Goal: Information Seeking & Learning: Learn about a topic

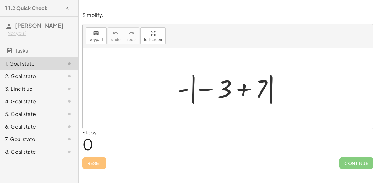
click at [271, 94] on div at bounding box center [231, 88] width 112 height 35
click at [258, 71] on div at bounding box center [231, 88] width 112 height 35
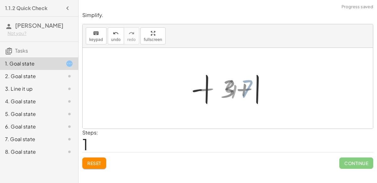
click at [247, 85] on div at bounding box center [230, 88] width 53 height 35
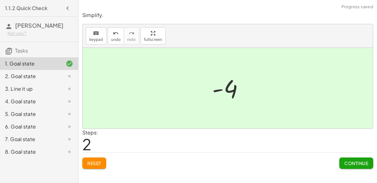
click at [364, 164] on span "Continue" at bounding box center [357, 163] width 24 height 6
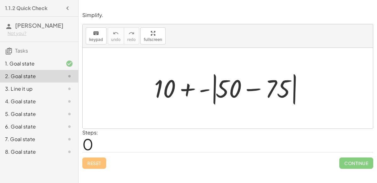
click at [238, 98] on div at bounding box center [230, 88] width 159 height 36
click at [233, 90] on div at bounding box center [230, 88] width 159 height 36
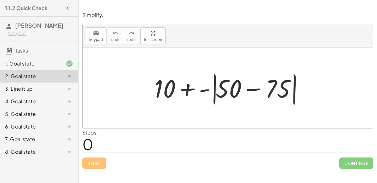
click at [219, 88] on div at bounding box center [230, 88] width 159 height 36
click at [214, 87] on div at bounding box center [230, 88] width 159 height 36
click at [204, 88] on div at bounding box center [230, 88] width 159 height 36
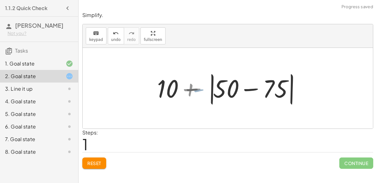
click at [204, 88] on div at bounding box center [230, 88] width 147 height 36
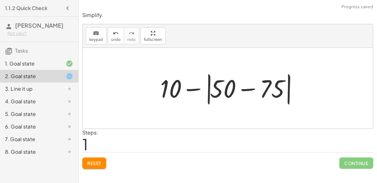
click at [219, 86] on div at bounding box center [230, 88] width 147 height 36
click at [260, 79] on div at bounding box center [230, 88] width 147 height 36
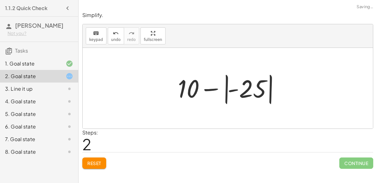
click at [183, 85] on div at bounding box center [230, 88] width 111 height 35
click at [247, 89] on div at bounding box center [230, 88] width 111 height 35
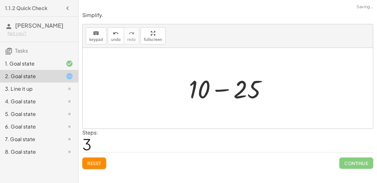
click at [237, 94] on div at bounding box center [230, 88] width 89 height 32
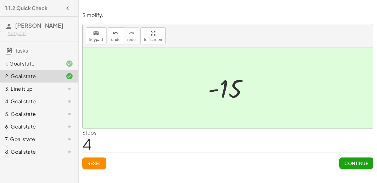
click at [360, 160] on span "Continue" at bounding box center [357, 163] width 24 height 6
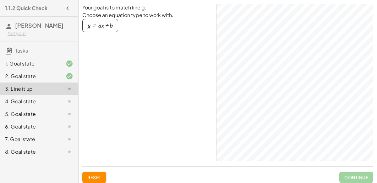
click at [103, 27] on div "button" at bounding box center [100, 25] width 25 height 7
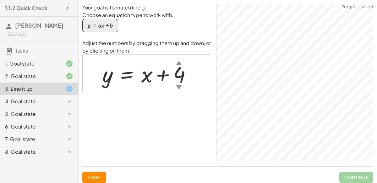
click at [208, 94] on div "Your goal is to match line g. Choose an equation type to work with. y = + · a ·…" at bounding box center [146, 82] width 129 height 157
click at [177, 86] on div "▼" at bounding box center [178, 87] width 5 height 8
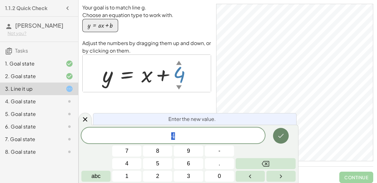
click at [279, 136] on icon "Done" at bounding box center [281, 136] width 8 height 8
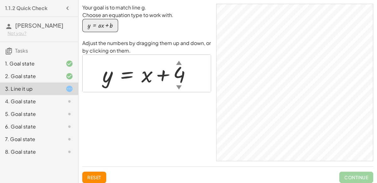
click at [180, 85] on div "▼" at bounding box center [178, 87] width 5 height 8
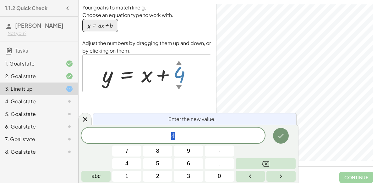
click at [205, 130] on div "4" at bounding box center [173, 135] width 184 height 16
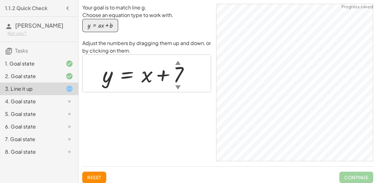
click at [175, 87] on div "▼" at bounding box center [177, 87] width 5 height 8
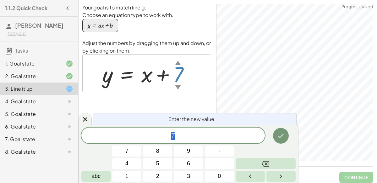
click at [230, 135] on span "7" at bounding box center [173, 135] width 184 height 9
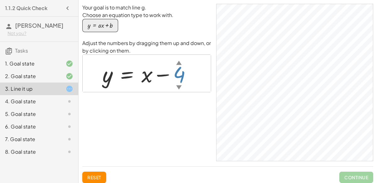
click at [176, 87] on div "▼" at bounding box center [178, 87] width 5 height 8
click at [47, 103] on div "4. Goal state" at bounding box center [30, 101] width 51 height 8
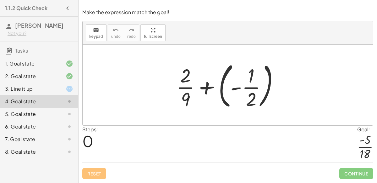
click at [254, 105] on div at bounding box center [230, 85] width 114 height 52
click at [253, 103] on div at bounding box center [230, 85] width 114 height 52
click at [206, 85] on div at bounding box center [230, 85] width 114 height 52
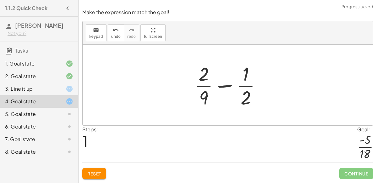
click at [229, 82] on div at bounding box center [231, 85] width 78 height 48
click at [237, 88] on div at bounding box center [231, 85] width 78 height 48
click at [245, 90] on div at bounding box center [231, 85] width 78 height 48
click at [204, 84] on div at bounding box center [231, 85] width 78 height 48
click at [204, 80] on div at bounding box center [231, 85] width 78 height 48
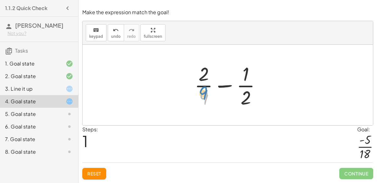
drag, startPoint x: 204, startPoint y: 99, endPoint x: 203, endPoint y: 94, distance: 4.8
click at [203, 94] on div at bounding box center [231, 85] width 78 height 48
click at [221, 89] on div at bounding box center [231, 85] width 78 height 48
drag, startPoint x: 247, startPoint y: 100, endPoint x: 208, endPoint y: 103, distance: 39.1
click at [208, 103] on div at bounding box center [231, 85] width 78 height 48
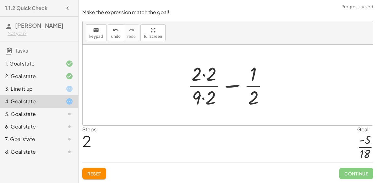
click at [214, 81] on div at bounding box center [230, 85] width 93 height 48
click at [210, 94] on div at bounding box center [231, 85] width 92 height 48
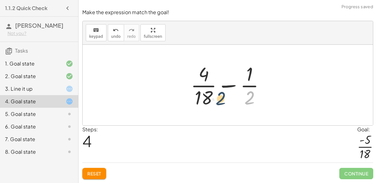
drag, startPoint x: 250, startPoint y: 100, endPoint x: 204, endPoint y: 91, distance: 46.8
click at [204, 91] on div at bounding box center [231, 85] width 86 height 48
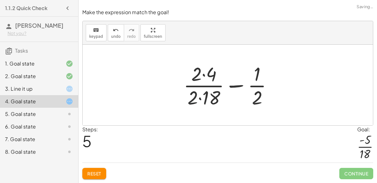
click at [190, 97] on div at bounding box center [231, 85] width 100 height 48
click at [113, 36] on span "undo" at bounding box center [115, 36] width 9 height 4
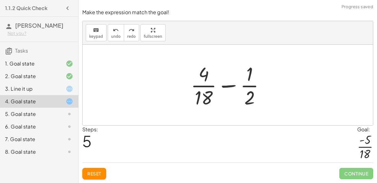
click at [214, 86] on div at bounding box center [231, 85] width 86 height 48
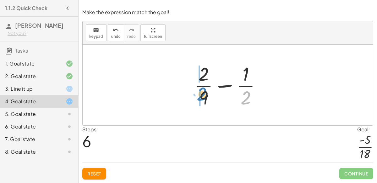
drag, startPoint x: 245, startPoint y: 95, endPoint x: 202, endPoint y: 91, distance: 43.5
click at [202, 91] on div at bounding box center [231, 85] width 78 height 48
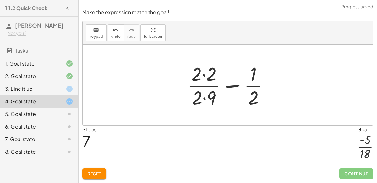
click at [214, 77] on div at bounding box center [230, 85] width 93 height 48
click at [208, 95] on div at bounding box center [231, 85] width 92 height 48
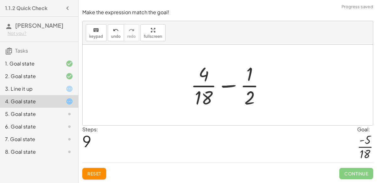
click at [254, 92] on div at bounding box center [231, 85] width 86 height 48
click at [228, 83] on div at bounding box center [231, 85] width 86 height 48
drag, startPoint x: 249, startPoint y: 76, endPoint x: 253, endPoint y: 74, distance: 4.8
click at [253, 74] on div at bounding box center [231, 85] width 86 height 48
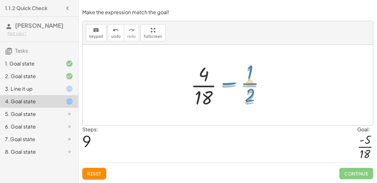
click at [249, 94] on div at bounding box center [231, 85] width 86 height 48
click at [114, 33] on icon "undo" at bounding box center [116, 30] width 6 height 8
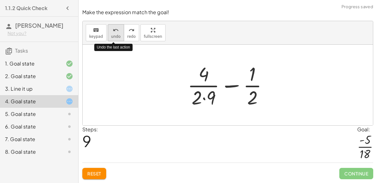
click at [114, 33] on icon "undo" at bounding box center [116, 30] width 6 height 8
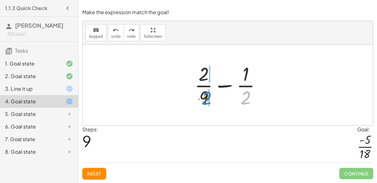
drag, startPoint x: 248, startPoint y: 100, endPoint x: 206, endPoint y: 99, distance: 41.5
click at [206, 99] on div at bounding box center [231, 85] width 78 height 48
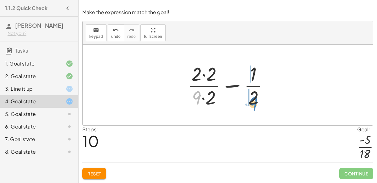
drag, startPoint x: 198, startPoint y: 98, endPoint x: 253, endPoint y: 104, distance: 55.3
click at [253, 104] on div at bounding box center [230, 85] width 93 height 48
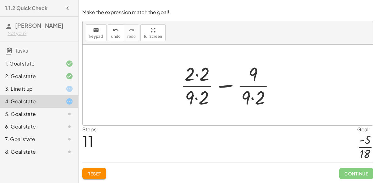
click at [202, 98] on div at bounding box center [230, 85] width 106 height 48
click at [257, 92] on div at bounding box center [230, 85] width 106 height 48
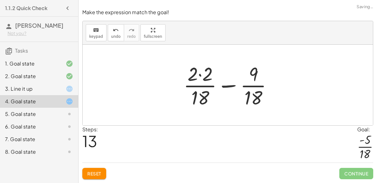
click at [203, 77] on div at bounding box center [231, 85] width 100 height 48
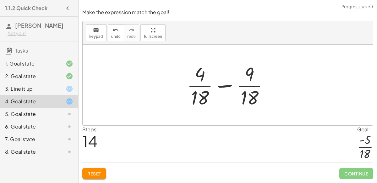
click at [227, 92] on div at bounding box center [230, 85] width 93 height 48
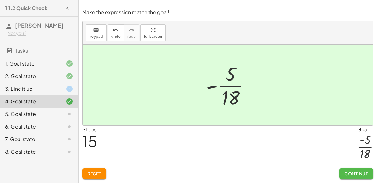
click at [366, 175] on span "Continue" at bounding box center [357, 173] width 24 height 6
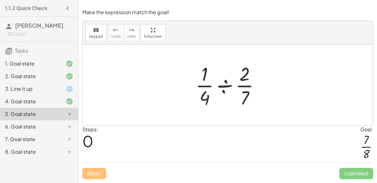
click at [217, 90] on div at bounding box center [230, 85] width 76 height 48
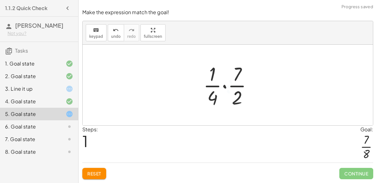
click at [228, 86] on div at bounding box center [230, 85] width 60 height 48
click at [214, 89] on div at bounding box center [230, 85] width 60 height 48
click at [215, 100] on div at bounding box center [230, 85] width 60 height 48
drag, startPoint x: 237, startPoint y: 100, endPoint x: 210, endPoint y: 99, distance: 26.4
click at [210, 99] on div at bounding box center [230, 85] width 60 height 48
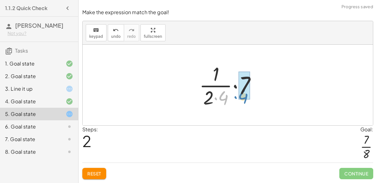
drag, startPoint x: 223, startPoint y: 100, endPoint x: 243, endPoint y: 99, distance: 20.2
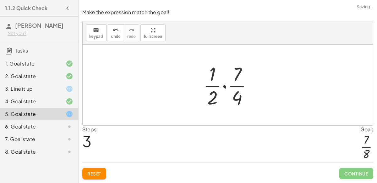
click at [233, 99] on div at bounding box center [230, 85] width 60 height 48
drag, startPoint x: 239, startPoint y: 98, endPoint x: 218, endPoint y: 102, distance: 22.0
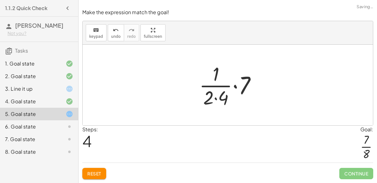
click at [220, 101] on div at bounding box center [230, 85] width 68 height 48
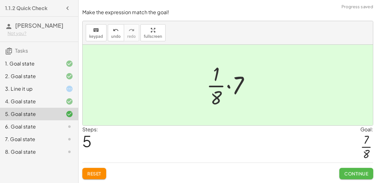
click at [359, 175] on span "Continue" at bounding box center [357, 173] width 24 height 6
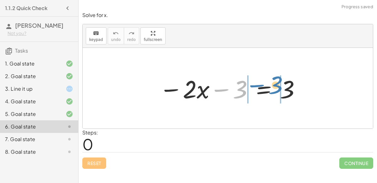
drag, startPoint x: 236, startPoint y: 90, endPoint x: 275, endPoint y: 86, distance: 39.2
click at [275, 86] on div at bounding box center [230, 88] width 148 height 32
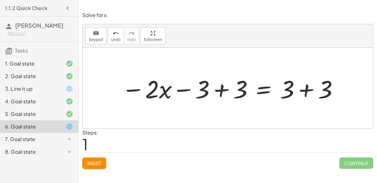
click at [229, 90] on div at bounding box center [231, 88] width 224 height 32
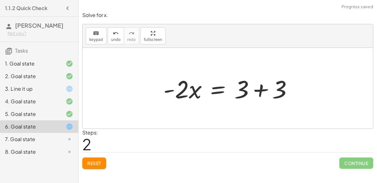
click at [263, 90] on div at bounding box center [230, 88] width 141 height 32
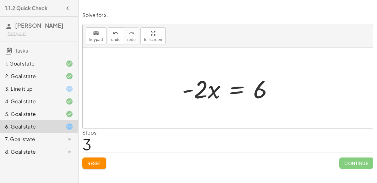
click at [214, 92] on div at bounding box center [230, 88] width 102 height 32
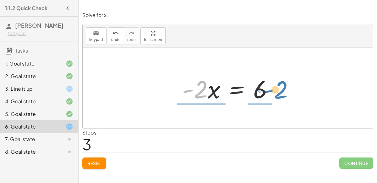
drag, startPoint x: 195, startPoint y: 93, endPoint x: 275, endPoint y: 93, distance: 79.9
click at [275, 93] on div at bounding box center [230, 88] width 102 height 32
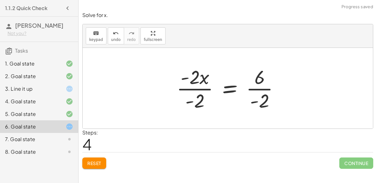
click at [194, 91] on div at bounding box center [231, 88] width 114 height 48
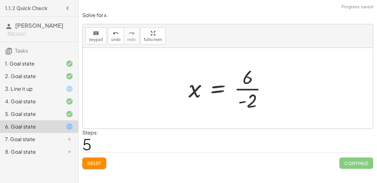
click at [255, 86] on div at bounding box center [231, 88] width 90 height 48
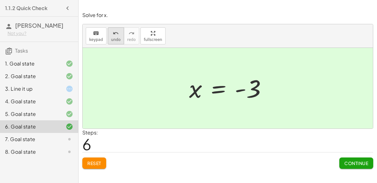
click at [118, 38] on button "undo undo" at bounding box center [116, 35] width 16 height 17
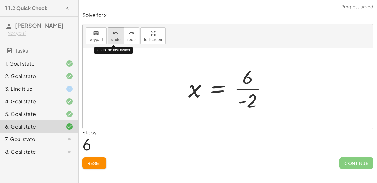
click at [118, 38] on button "undo undo" at bounding box center [116, 35] width 16 height 17
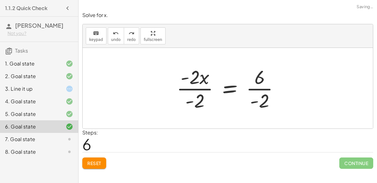
click at [193, 91] on div at bounding box center [231, 88] width 114 height 48
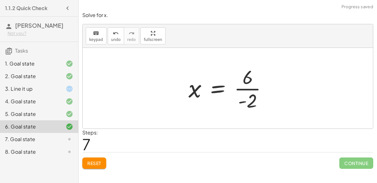
click at [250, 89] on div at bounding box center [231, 88] width 90 height 48
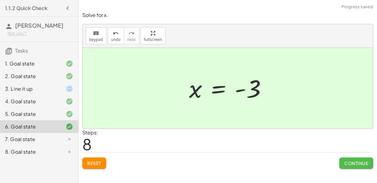
click at [356, 162] on span "Continue" at bounding box center [357, 163] width 24 height 6
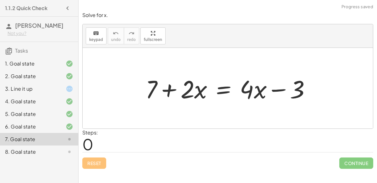
click at [194, 88] on div at bounding box center [230, 88] width 176 height 32
click at [247, 89] on div at bounding box center [230, 88] width 176 height 32
click at [280, 89] on div at bounding box center [230, 88] width 176 height 32
drag, startPoint x: 260, startPoint y: 90, endPoint x: 266, endPoint y: 86, distance: 7.6
click at [266, 86] on div at bounding box center [230, 88] width 176 height 32
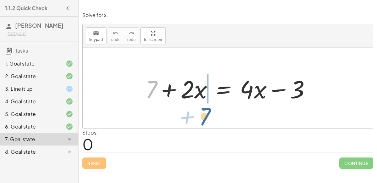
drag, startPoint x: 152, startPoint y: 91, endPoint x: 195, endPoint y: 106, distance: 45.3
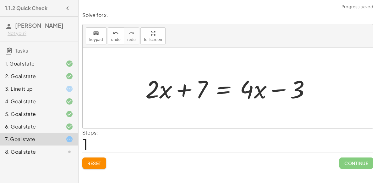
click at [170, 99] on div at bounding box center [230, 88] width 176 height 32
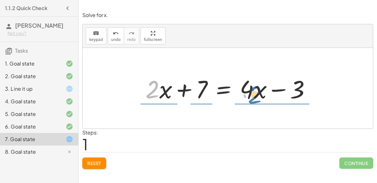
drag, startPoint x: 153, startPoint y: 91, endPoint x: 255, endPoint y: 96, distance: 102.7
click at [255, 96] on div at bounding box center [230, 88] width 176 height 32
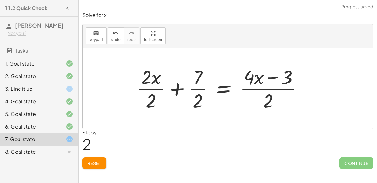
click at [270, 87] on div at bounding box center [222, 88] width 177 height 48
click at [206, 89] on div at bounding box center [222, 88] width 177 height 48
click at [196, 87] on div at bounding box center [222, 88] width 177 height 48
click at [153, 89] on div at bounding box center [222, 88] width 177 height 48
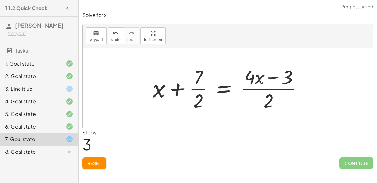
click at [185, 92] on div at bounding box center [231, 88] width 162 height 48
click at [203, 86] on div at bounding box center [231, 88] width 162 height 48
drag, startPoint x: 164, startPoint y: 88, endPoint x: 206, endPoint y: 78, distance: 43.3
click at [206, 78] on div at bounding box center [231, 88] width 162 height 48
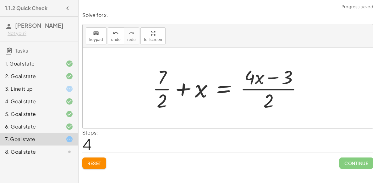
click at [168, 87] on div at bounding box center [231, 88] width 162 height 48
click at [252, 86] on div at bounding box center [231, 88] width 162 height 48
click at [268, 89] on div at bounding box center [231, 88] width 162 height 48
drag, startPoint x: 251, startPoint y: 79, endPoint x: 245, endPoint y: 81, distance: 5.7
click at [245, 81] on div at bounding box center [231, 88] width 162 height 48
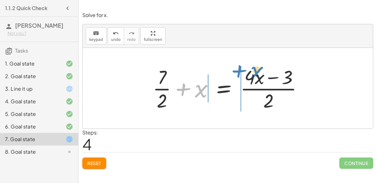
drag, startPoint x: 207, startPoint y: 88, endPoint x: 265, endPoint y: 74, distance: 60.0
click at [265, 74] on div at bounding box center [231, 88] width 162 height 48
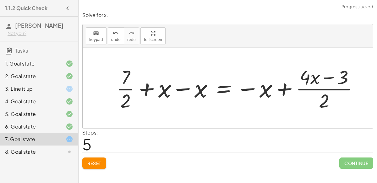
click at [265, 74] on div at bounding box center [240, 88] width 254 height 48
click at [285, 83] on div at bounding box center [240, 88] width 254 height 48
click at [290, 87] on div at bounding box center [240, 88] width 254 height 48
click at [297, 88] on div at bounding box center [240, 88] width 254 height 48
click at [193, 62] on div "+ 7 + · 2 · x = + · 4 · x − 3 + · 2 · x + 7 = + · 4 · x − 3 + · 2 · x · 2 + · 7…" at bounding box center [238, 88] width 262 height 52
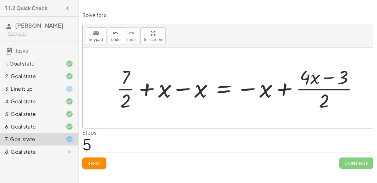
click at [180, 84] on div at bounding box center [240, 88] width 254 height 48
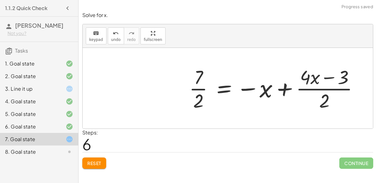
click at [283, 83] on div at bounding box center [276, 88] width 181 height 48
drag, startPoint x: 268, startPoint y: 89, endPoint x: 318, endPoint y: 78, distance: 51.2
click at [318, 78] on div at bounding box center [276, 88] width 181 height 48
drag, startPoint x: 316, startPoint y: 78, endPoint x: 304, endPoint y: 81, distance: 12.3
click at [304, 81] on div at bounding box center [276, 88] width 181 height 48
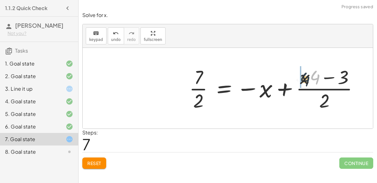
drag, startPoint x: 313, startPoint y: 81, endPoint x: 302, endPoint y: 82, distance: 11.0
click at [302, 82] on div at bounding box center [276, 88] width 181 height 48
click at [324, 81] on div at bounding box center [276, 88] width 181 height 48
drag, startPoint x: 341, startPoint y: 82, endPoint x: 305, endPoint y: 84, distance: 35.6
click at [305, 84] on div at bounding box center [276, 88] width 181 height 48
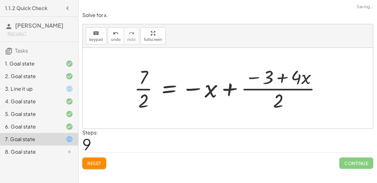
click at [150, 88] on div at bounding box center [230, 88] width 198 height 48
click at [149, 88] on div at bounding box center [230, 88] width 198 height 48
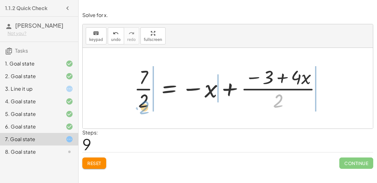
drag, startPoint x: 274, startPoint y: 102, endPoint x: 139, endPoint y: 108, distance: 134.4
click at [139, 108] on div at bounding box center [230, 88] width 198 height 48
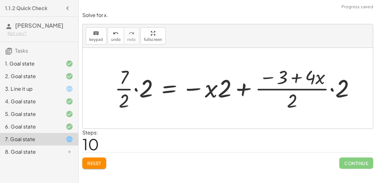
click at [222, 93] on div at bounding box center [238, 88] width 252 height 48
click at [153, 78] on div at bounding box center [238, 88] width 252 height 48
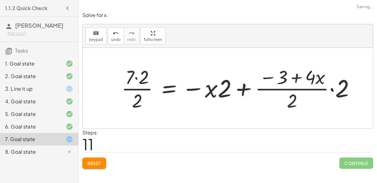
click at [175, 93] on div at bounding box center [240, 88] width 245 height 48
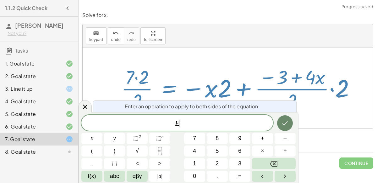
click at [290, 121] on button "Done" at bounding box center [285, 123] width 16 height 16
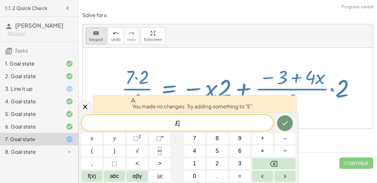
click at [86, 31] on button "keyboard keypad" at bounding box center [96, 35] width 21 height 17
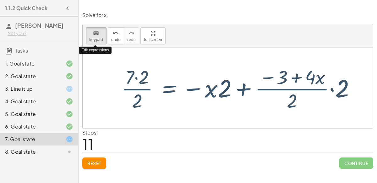
click at [112, 74] on div "+ 7 + · 2 · x = + · 4 · x − 3 + · 2 · x + 7 = + · 4 · x − 3 + · 2 · x · 2 + · 7…" at bounding box center [238, 88] width 253 height 52
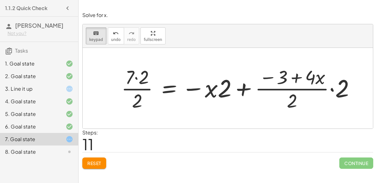
click at [287, 121] on div at bounding box center [228, 88] width 291 height 81
click at [287, 102] on div at bounding box center [292, 100] width 10 height 22
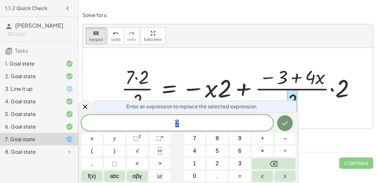
click at [311, 103] on div at bounding box center [240, 88] width 245 height 48
click at [337, 91] on div at bounding box center [240, 88] width 245 height 48
click at [101, 33] on div "keyboard" at bounding box center [96, 33] width 14 height 8
click at [87, 107] on icon at bounding box center [85, 107] width 8 height 8
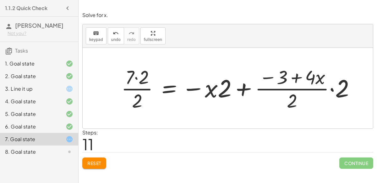
click at [306, 98] on div at bounding box center [240, 88] width 245 height 48
click at [334, 90] on div at bounding box center [240, 88] width 245 height 48
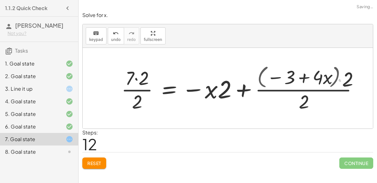
click at [303, 84] on div at bounding box center [245, 87] width 254 height 51
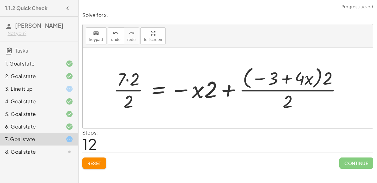
click at [306, 87] on div at bounding box center [230, 88] width 240 height 48
click at [260, 87] on div at bounding box center [230, 88] width 240 height 48
click at [221, 88] on div at bounding box center [230, 88] width 240 height 48
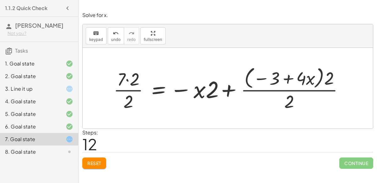
click at [175, 95] on div at bounding box center [230, 88] width 240 height 48
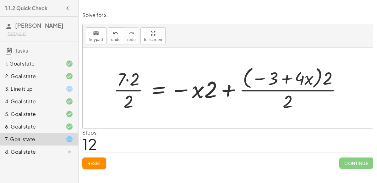
click at [174, 91] on div at bounding box center [230, 88] width 240 height 48
click at [157, 86] on div at bounding box center [230, 88] width 240 height 48
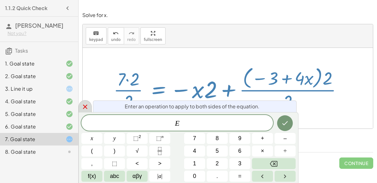
click at [82, 106] on icon at bounding box center [85, 107] width 8 height 8
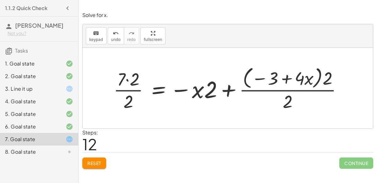
click at [109, 83] on div "+ 7 + · 2 · x = + · 4 · x − 3 + · 2 · x + 7 = + · 4 · x − 3 + · 2 · x · 2 + · 7…" at bounding box center [228, 88] width 248 height 52
click at [133, 89] on div at bounding box center [230, 88] width 240 height 48
click at [91, 163] on span "Reset" at bounding box center [94, 163] width 14 height 6
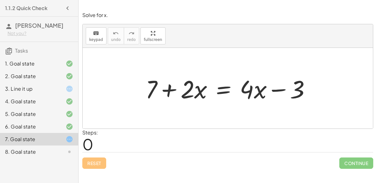
click at [176, 87] on div at bounding box center [230, 88] width 176 height 32
click at [184, 90] on div at bounding box center [230, 88] width 176 height 32
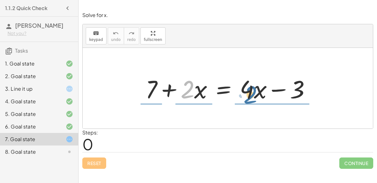
drag, startPoint x: 193, startPoint y: 93, endPoint x: 256, endPoint y: 98, distance: 63.4
click at [256, 98] on div at bounding box center [230, 88] width 176 height 32
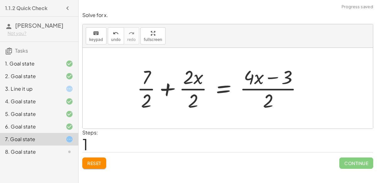
click at [189, 91] on div at bounding box center [222, 88] width 177 height 48
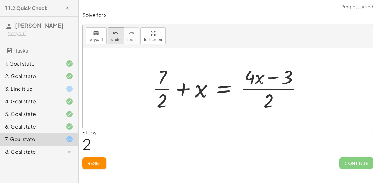
click at [113, 34] on icon "undo" at bounding box center [116, 34] width 6 height 8
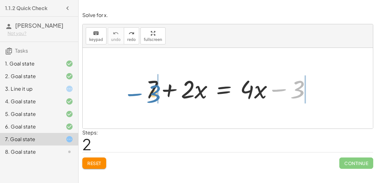
drag, startPoint x: 296, startPoint y: 89, endPoint x: 151, endPoint y: 93, distance: 144.4
click at [151, 93] on div at bounding box center [231, 88] width 176 height 32
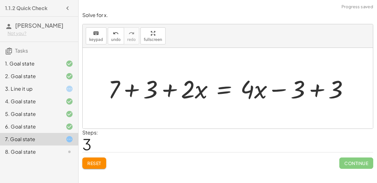
click at [151, 93] on div at bounding box center [231, 88] width 252 height 32
click at [297, 92] on div at bounding box center [245, 88] width 224 height 32
click at [300, 91] on div at bounding box center [245, 88] width 224 height 32
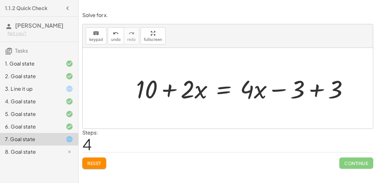
click at [313, 91] on div at bounding box center [245, 88] width 224 height 32
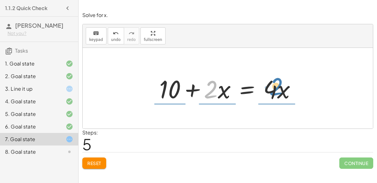
drag, startPoint x: 216, startPoint y: 94, endPoint x: 281, endPoint y: 92, distance: 64.8
click at [281, 92] on div at bounding box center [230, 88] width 148 height 32
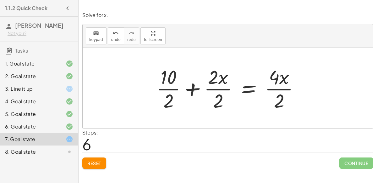
click at [114, 44] on div "keyboard keypad undo [PERSON_NAME] redo fullscreen" at bounding box center [228, 36] width 291 height 24
click at [112, 38] on span "undo" at bounding box center [115, 39] width 9 height 4
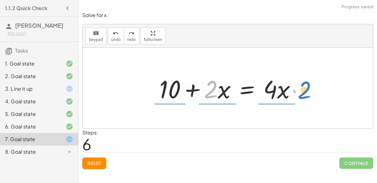
drag, startPoint x: 214, startPoint y: 92, endPoint x: 309, endPoint y: 93, distance: 94.0
click at [309, 93] on div "+ 7 + · 2 · x = + · 4 · x − 3 + 7 + 3 + · 2 · x = + · 4 · x − 3 + 3 + 10 + · 2 …" at bounding box center [228, 88] width 291 height 81
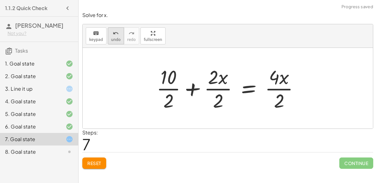
click at [111, 31] on div "undo" at bounding box center [115, 33] width 9 height 8
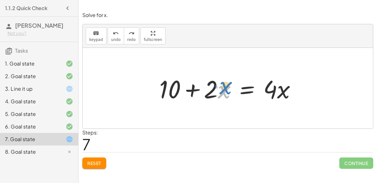
click at [220, 87] on div at bounding box center [230, 88] width 148 height 32
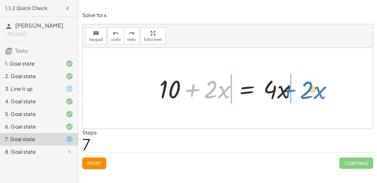
drag, startPoint x: 214, startPoint y: 87, endPoint x: 309, endPoint y: 88, distance: 95.6
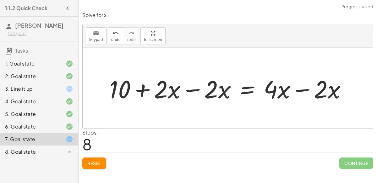
click at [308, 91] on div at bounding box center [230, 88] width 249 height 32
click at [191, 97] on div at bounding box center [205, 88] width 198 height 32
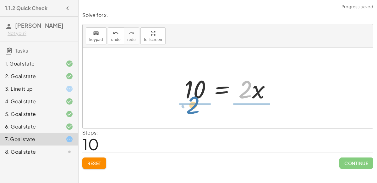
drag, startPoint x: 240, startPoint y: 91, endPoint x: 189, endPoint y: 110, distance: 54.6
click at [189, 110] on div "+ 7 + · 2 · x = + · 4 · x − 3 + 7 + 3 + · 2 · x = + · 4 · x − 3 + 3 + 10 + · 2 …" at bounding box center [228, 88] width 291 height 81
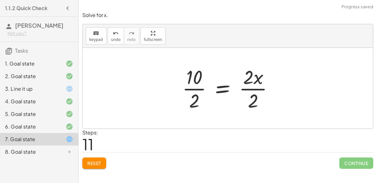
click at [180, 90] on div at bounding box center [230, 88] width 102 height 48
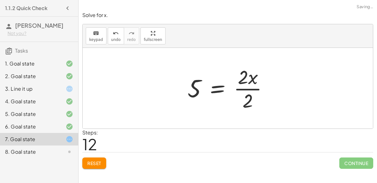
click at [235, 90] on div at bounding box center [231, 88] width 92 height 48
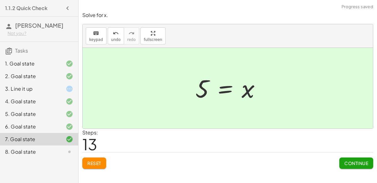
click at [349, 163] on span "Continue" at bounding box center [357, 163] width 24 height 6
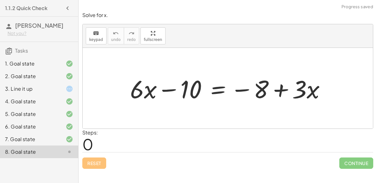
click at [151, 103] on div at bounding box center [230, 88] width 207 height 32
click at [153, 92] on div at bounding box center [230, 88] width 207 height 32
click at [300, 93] on div at bounding box center [230, 88] width 207 height 32
click at [284, 91] on div at bounding box center [230, 88] width 207 height 32
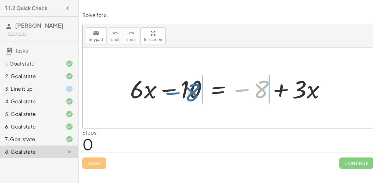
drag, startPoint x: 261, startPoint y: 86, endPoint x: 190, endPoint y: 89, distance: 70.8
click at [190, 89] on div at bounding box center [230, 88] width 207 height 32
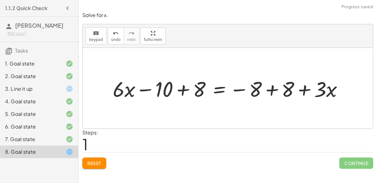
click at [181, 91] on div at bounding box center [231, 88] width 242 height 28
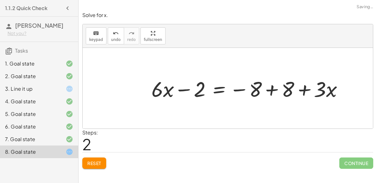
click at [261, 87] on div at bounding box center [249, 88] width 203 height 28
click at [264, 89] on div at bounding box center [249, 88] width 203 height 28
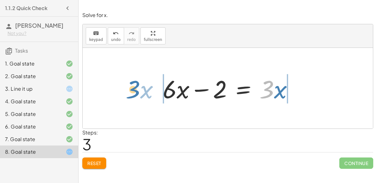
drag, startPoint x: 270, startPoint y: 92, endPoint x: 136, endPoint y: 92, distance: 133.7
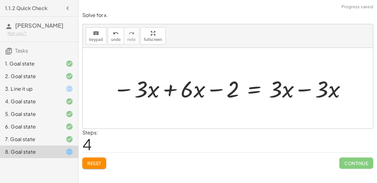
click at [177, 92] on div at bounding box center [230, 88] width 241 height 30
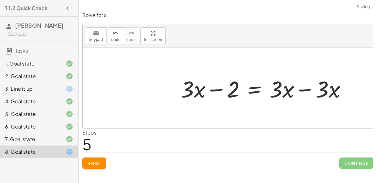
click at [298, 84] on div at bounding box center [266, 88] width 177 height 30
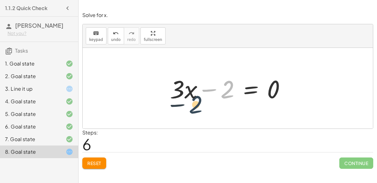
drag, startPoint x: 228, startPoint y: 96, endPoint x: 186, endPoint y: 109, distance: 43.4
click at [186, 109] on div "+ · 6 · x − 10 = − 8 + · 3 · x + · 6 · x − 10 + 8 = − 8 + 8 + · 3 · x + · 6 · x…" at bounding box center [228, 88] width 291 height 81
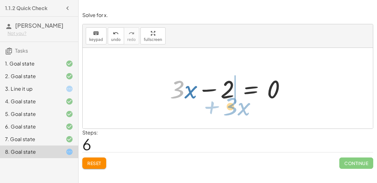
drag, startPoint x: 181, startPoint y: 95, endPoint x: 239, endPoint y: 110, distance: 60.2
click at [239, 110] on div "+ · 6 · x − 10 = − 8 + · 3 · x + · 6 · x − 10 + 8 = − 8 + 8 + · 3 · x + · 6 · x…" at bounding box center [228, 88] width 291 height 81
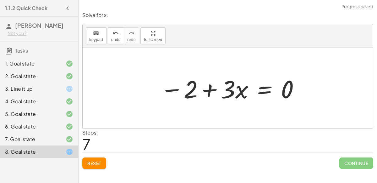
click at [236, 102] on div at bounding box center [230, 88] width 147 height 32
click at [215, 95] on div at bounding box center [230, 88] width 147 height 32
drag, startPoint x: 285, startPoint y: 86, endPoint x: 192, endPoint y: 89, distance: 93.1
click at [192, 89] on div at bounding box center [230, 88] width 147 height 32
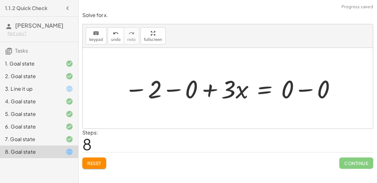
click at [157, 92] on div at bounding box center [230, 88] width 219 height 32
click at [183, 83] on div at bounding box center [230, 88] width 219 height 32
click at [183, 83] on div at bounding box center [248, 88] width 182 height 32
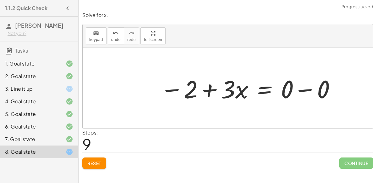
click at [300, 92] on div at bounding box center [248, 88] width 182 height 32
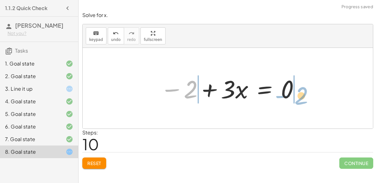
drag, startPoint x: 194, startPoint y: 92, endPoint x: 305, endPoint y: 98, distance: 110.9
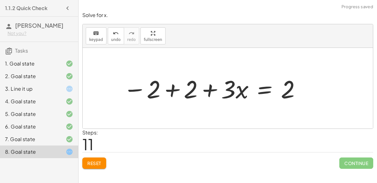
click at [297, 96] on div at bounding box center [212, 88] width 185 height 32
click at [183, 91] on div at bounding box center [212, 88] width 185 height 32
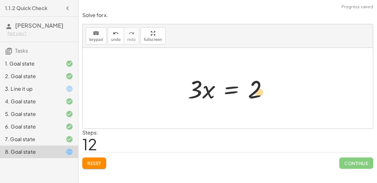
drag, startPoint x: 261, startPoint y: 90, endPoint x: 270, endPoint y: 89, distance: 9.3
click at [270, 89] on div at bounding box center [230, 88] width 91 height 32
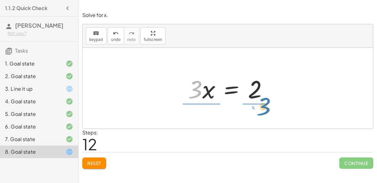
drag, startPoint x: 202, startPoint y: 92, endPoint x: 270, endPoint y: 111, distance: 70.5
click at [270, 111] on div "+ · 6 · x − 10 = − 8 + · 3 · x + · 6 · x − 10 + 8 = − 8 + 8 + · 3 · x + · 6 · x…" at bounding box center [228, 88] width 291 height 81
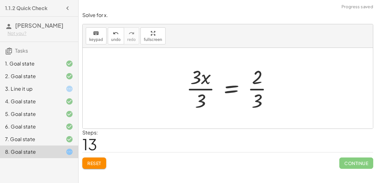
click at [254, 104] on div at bounding box center [231, 88] width 97 height 48
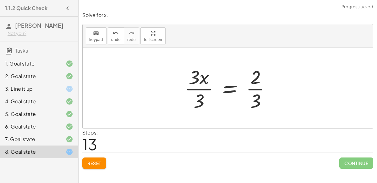
click at [253, 91] on div at bounding box center [230, 88] width 97 height 48
click at [253, 89] on div at bounding box center [230, 88] width 97 height 48
click at [199, 88] on div at bounding box center [230, 88] width 97 height 48
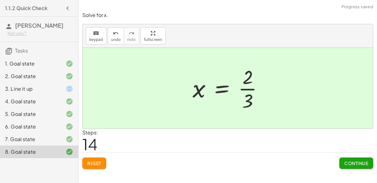
click at [252, 91] on div at bounding box center [231, 88] width 82 height 48
click at [349, 161] on span "Continue" at bounding box center [357, 163] width 24 height 6
